Goal: Obtain resource: Download file/media

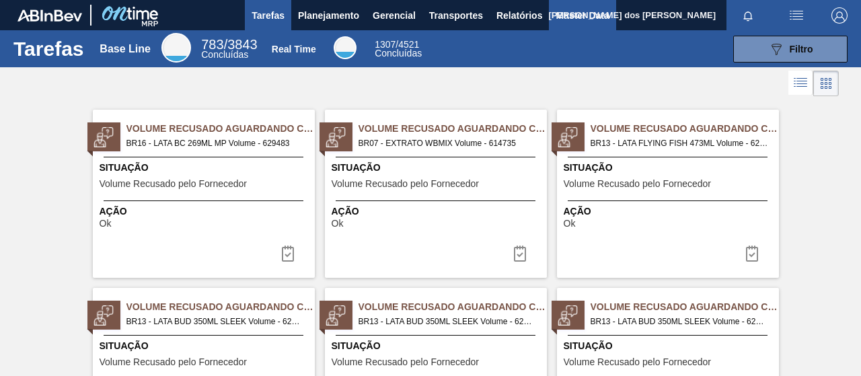
click at [571, 15] on span "Master Data" at bounding box center [582, 15] width 53 height 16
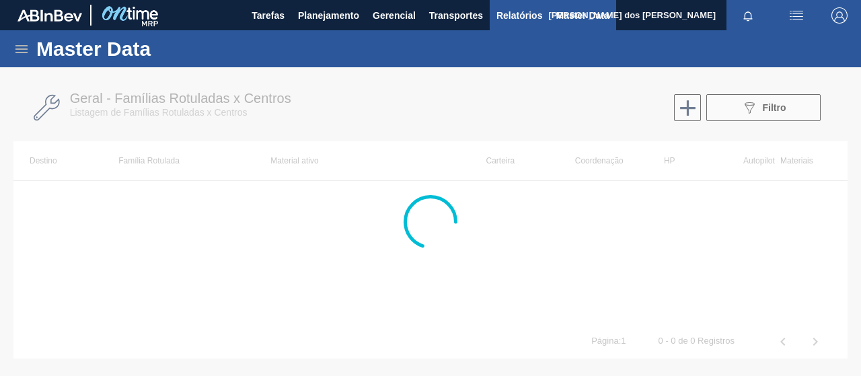
click at [535, 15] on span "Relatórios" at bounding box center [520, 15] width 46 height 16
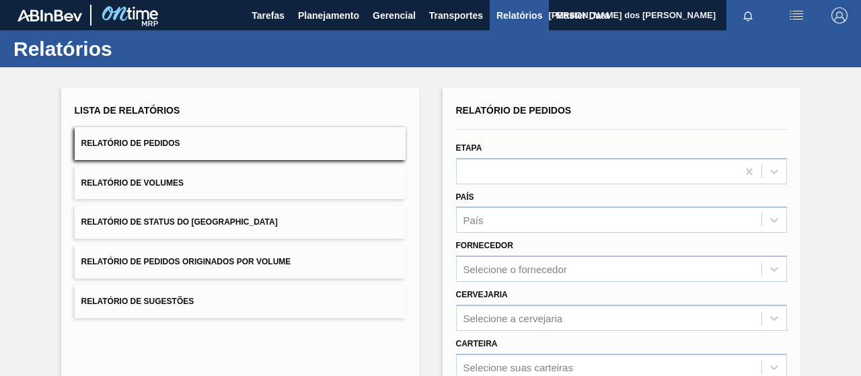
scroll to position [202, 0]
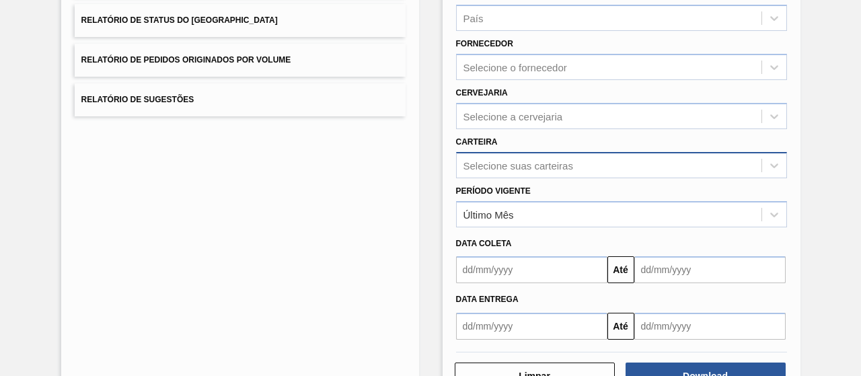
click at [529, 170] on div "Selecione suas carteiras" at bounding box center [621, 165] width 331 height 26
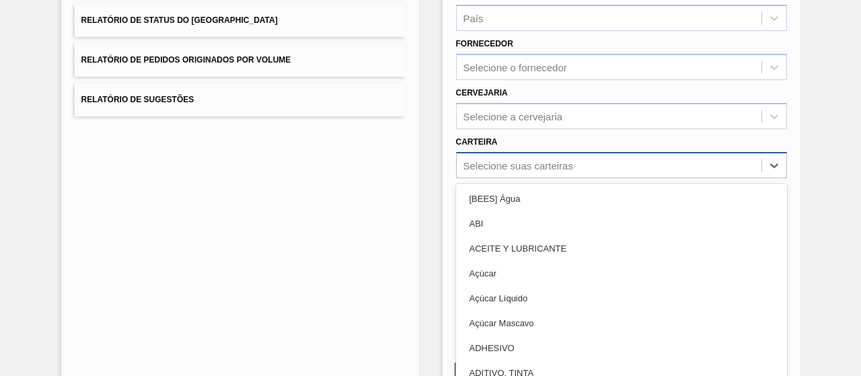
scroll to position [215, 0]
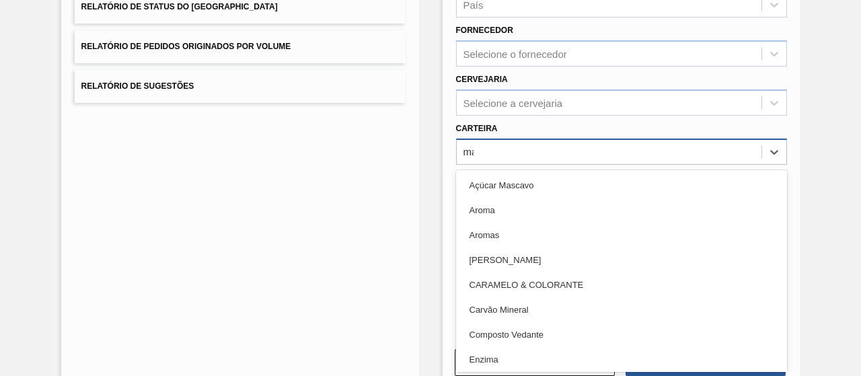
type input "mal"
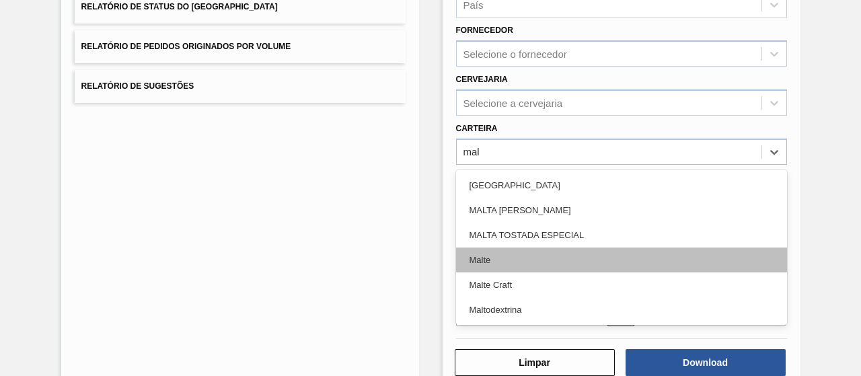
click at [503, 263] on div "Malte" at bounding box center [621, 260] width 331 height 25
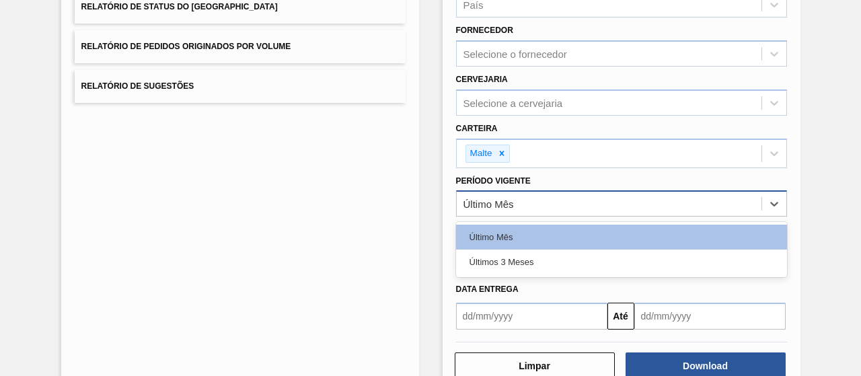
click at [492, 211] on div "Último Mês" at bounding box center [621, 203] width 331 height 26
click at [505, 254] on div "Últimos 3 Meses" at bounding box center [621, 262] width 331 height 25
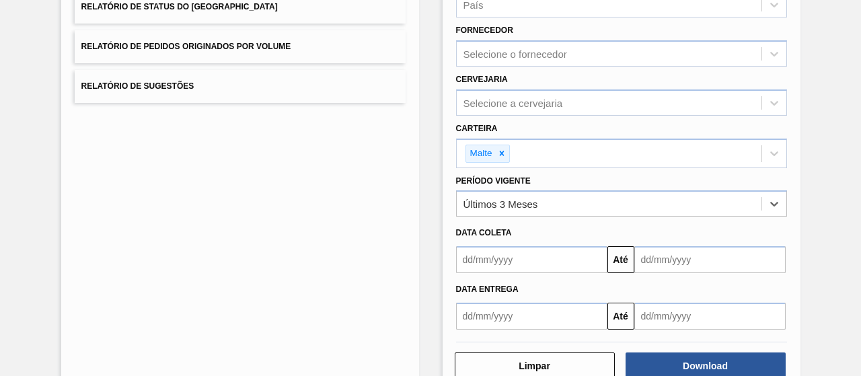
click at [547, 260] on input "text" at bounding box center [531, 259] width 151 height 27
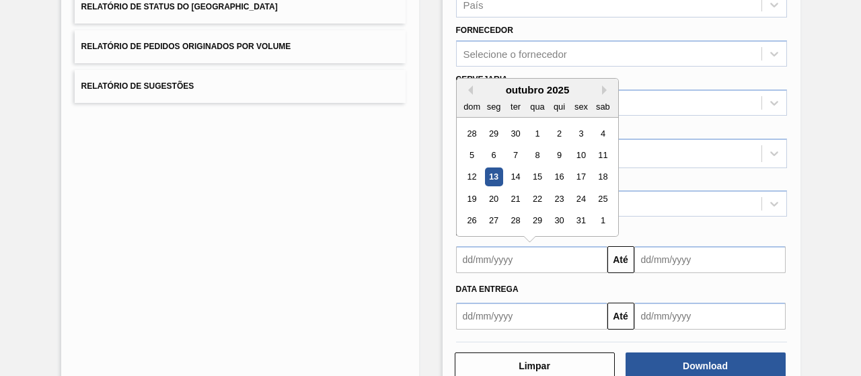
click at [472, 88] on div "outubro 2025" at bounding box center [538, 89] width 162 height 11
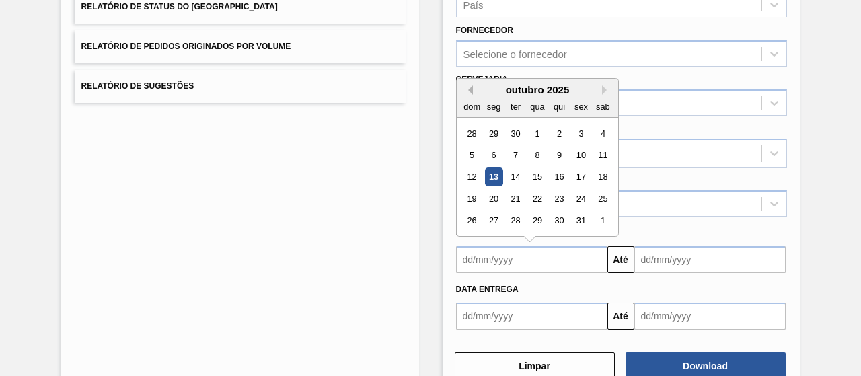
click at [467, 86] on button "Previous Month" at bounding box center [468, 89] width 9 height 9
click at [515, 133] on div "1" at bounding box center [515, 133] width 18 height 18
type input "[DATE]"
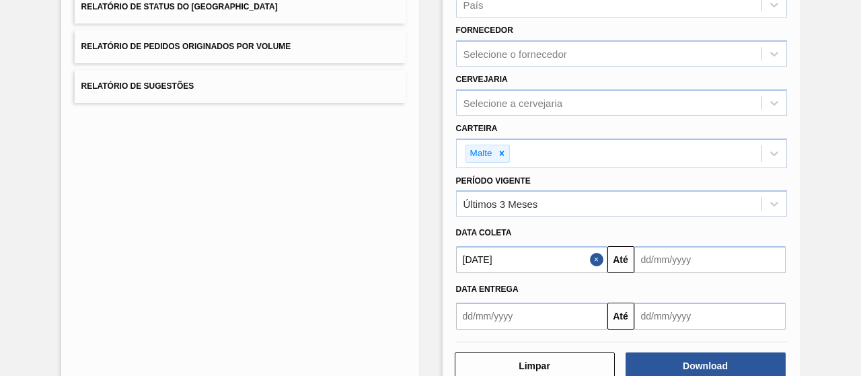
click at [735, 263] on input "text" at bounding box center [710, 259] width 151 height 27
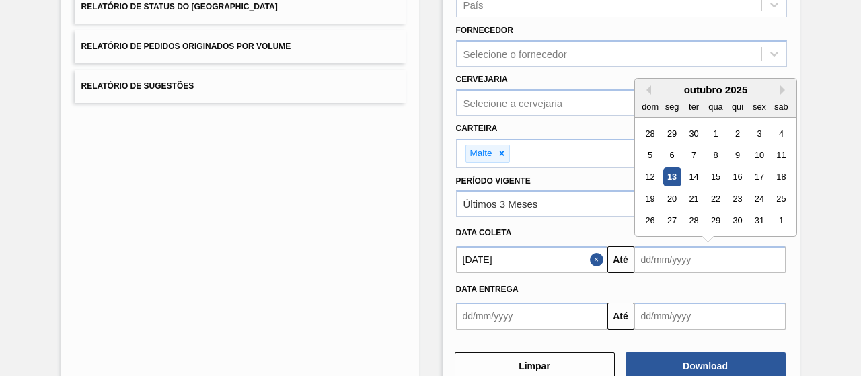
click at [671, 174] on div "13" at bounding box center [672, 177] width 18 height 18
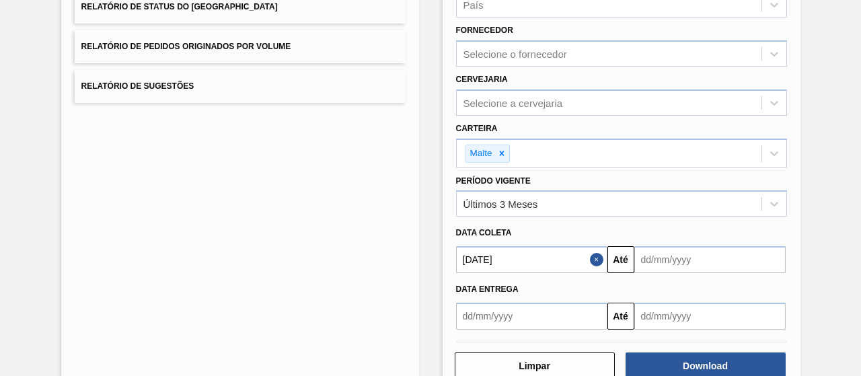
type input "[DATE]"
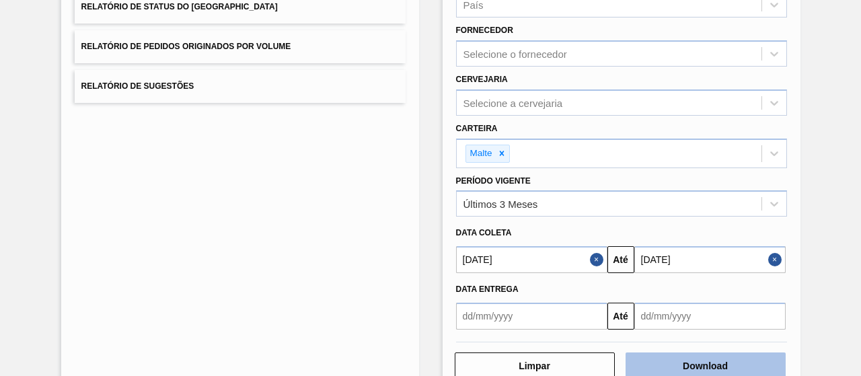
scroll to position [248, 0]
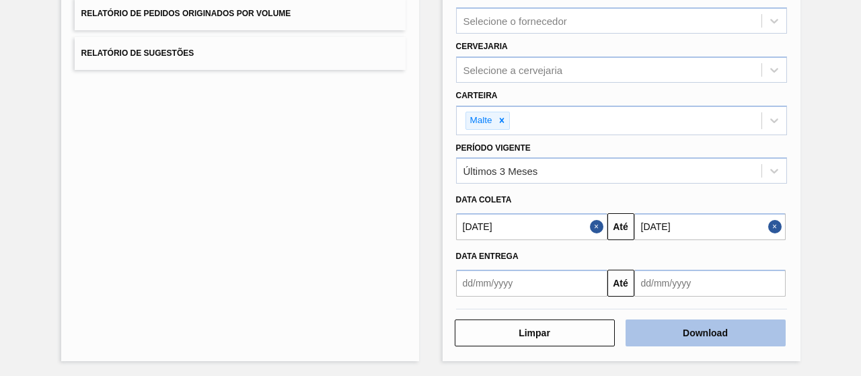
click at [678, 327] on button "Download" at bounding box center [706, 333] width 160 height 27
